Goal: Information Seeking & Learning: Learn about a topic

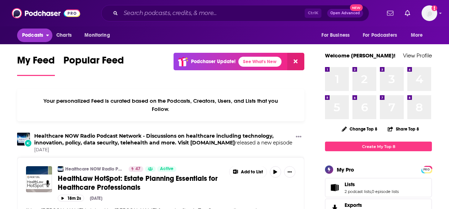
click at [32, 35] on span "Podcasts" at bounding box center [32, 35] width 21 height 10
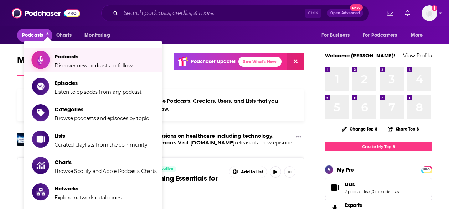
click at [69, 61] on span "Podcasts Discover new podcasts to follow" at bounding box center [94, 60] width 78 height 18
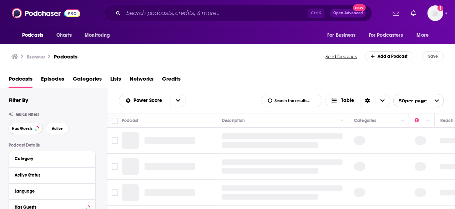
click at [18, 127] on span "Has Guests" at bounding box center [22, 129] width 21 height 4
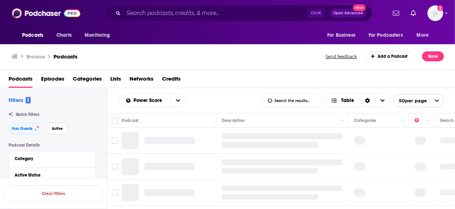
click at [61, 127] on span "Active" at bounding box center [57, 129] width 11 height 4
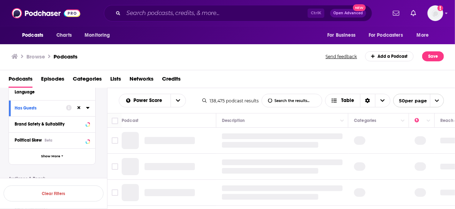
scroll to position [122, 0]
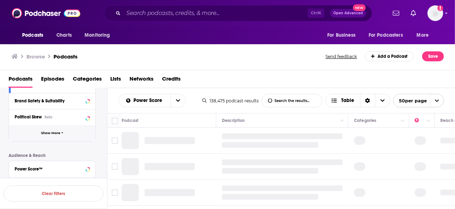
click at [42, 134] on span "Show More" at bounding box center [50, 133] width 19 height 4
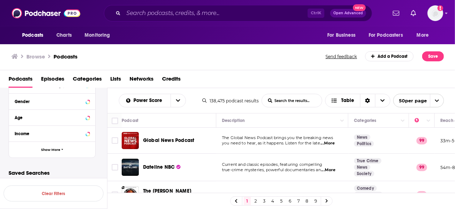
scroll to position [383, 0]
click at [46, 150] on span "Show More" at bounding box center [50, 149] width 19 height 4
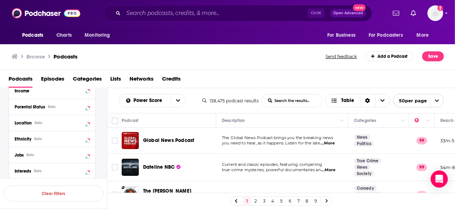
scroll to position [427, 0]
click at [86, 152] on icon at bounding box center [88, 153] width 4 height 6
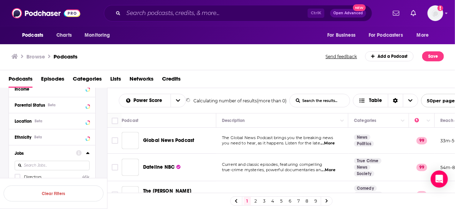
scroll to position [456, 0]
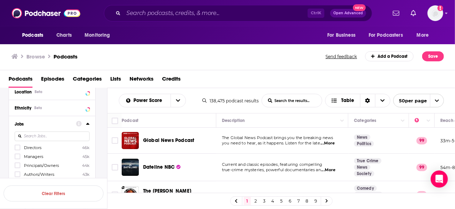
click at [36, 136] on input at bounding box center [52, 137] width 75 height 10
click at [16, 147] on icon at bounding box center [17, 147] width 4 height 4
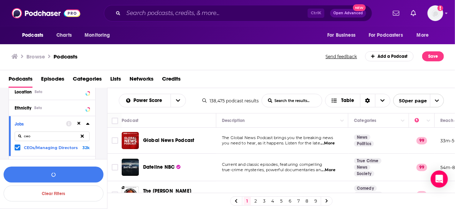
click at [42, 137] on input "ceo" at bounding box center [52, 137] width 75 height 10
type input "c"
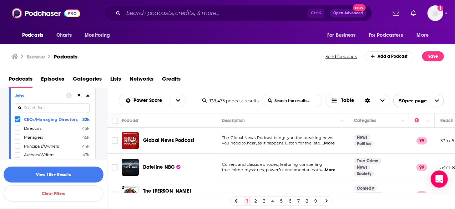
scroll to position [486, 0]
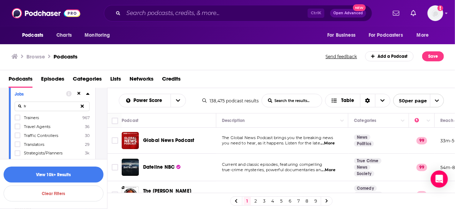
type input "t"
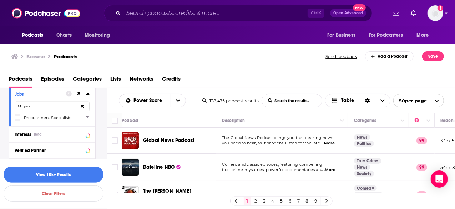
click at [34, 119] on span "Procurement Specialists" at bounding box center [47, 117] width 47 height 5
click at [17, 120] on input "multiSelectOption-procurementspecialists-0" at bounding box center [17, 120] width 0 height 0
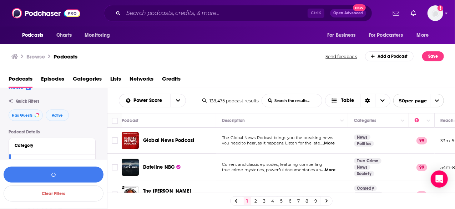
scroll to position [0, 0]
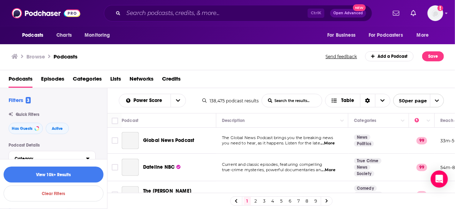
click at [33, 156] on div "Category" at bounding box center [48, 158] width 67 height 5
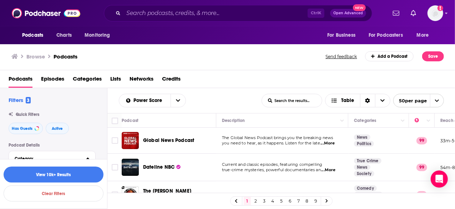
scroll to position [44, 0]
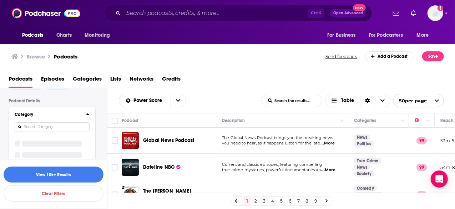
click at [56, 125] on input at bounding box center [52, 127] width 75 height 10
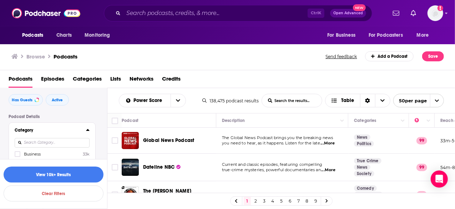
scroll to position [29, 0]
click at [17, 152] on icon at bounding box center [17, 153] width 4 height 4
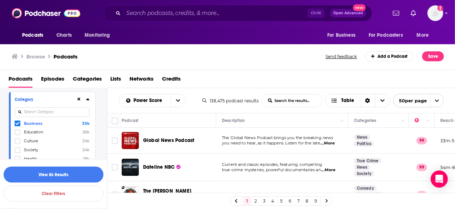
scroll to position [60, 0]
click at [59, 176] on button "View 8k Results" at bounding box center [54, 175] width 100 height 16
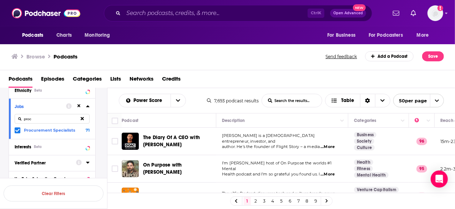
scroll to position [572, 0]
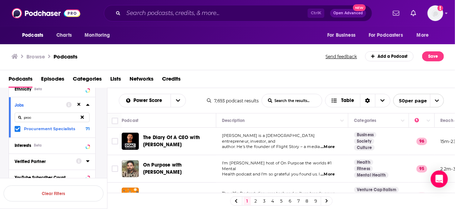
click at [37, 116] on input "proc" at bounding box center [52, 118] width 75 height 10
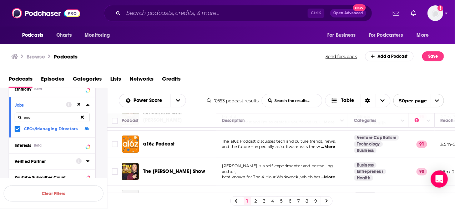
scroll to position [0, 0]
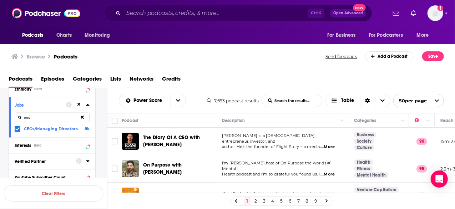
click at [39, 115] on input "ceo" at bounding box center [52, 118] width 75 height 10
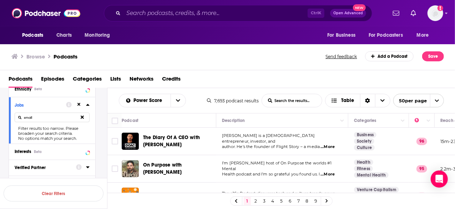
type input "small"
